Goal: Task Accomplishment & Management: Use online tool/utility

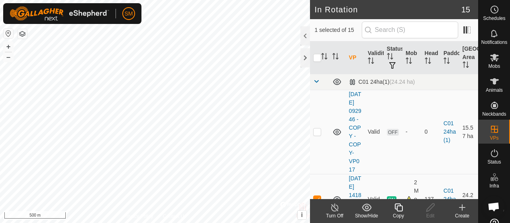
click at [402, 207] on icon at bounding box center [398, 207] width 8 height 8
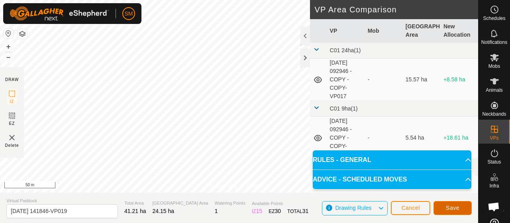
click at [471, 201] on button "Save" at bounding box center [452, 208] width 38 height 14
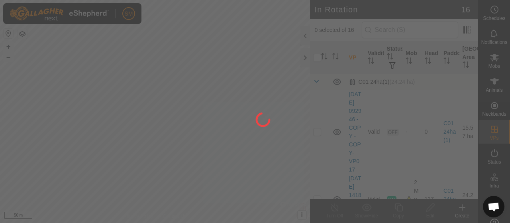
click at [112, 123] on div "SM Schedules Notifications Mobs Animals Neckbands VPs Status Infra Heatmap Help…" at bounding box center [255, 111] width 510 height 223
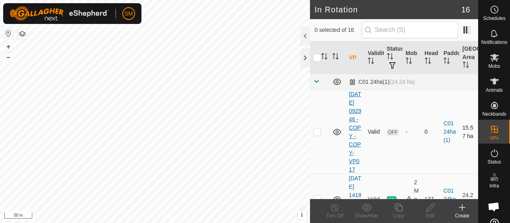
checkbox input "true"
click at [395, 211] on icon at bounding box center [398, 207] width 10 height 10
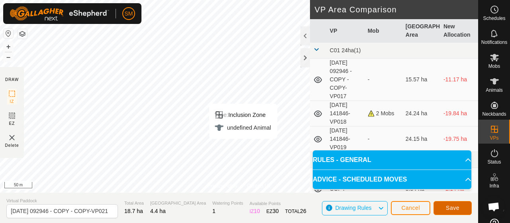
click at [457, 210] on span "Save" at bounding box center [453, 207] width 14 height 6
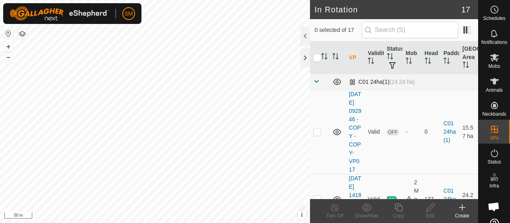
checkbox input "true"
click at [399, 204] on icon at bounding box center [398, 207] width 8 height 8
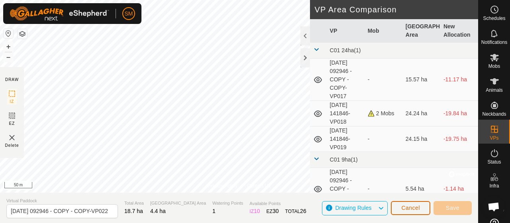
click at [418, 209] on span "Cancel" at bounding box center [410, 207] width 19 height 6
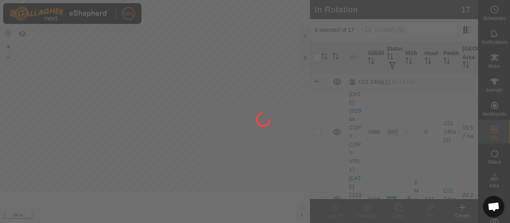
click at [418, 209] on div at bounding box center [255, 111] width 510 height 223
